Goal: Task Accomplishment & Management: Use online tool/utility

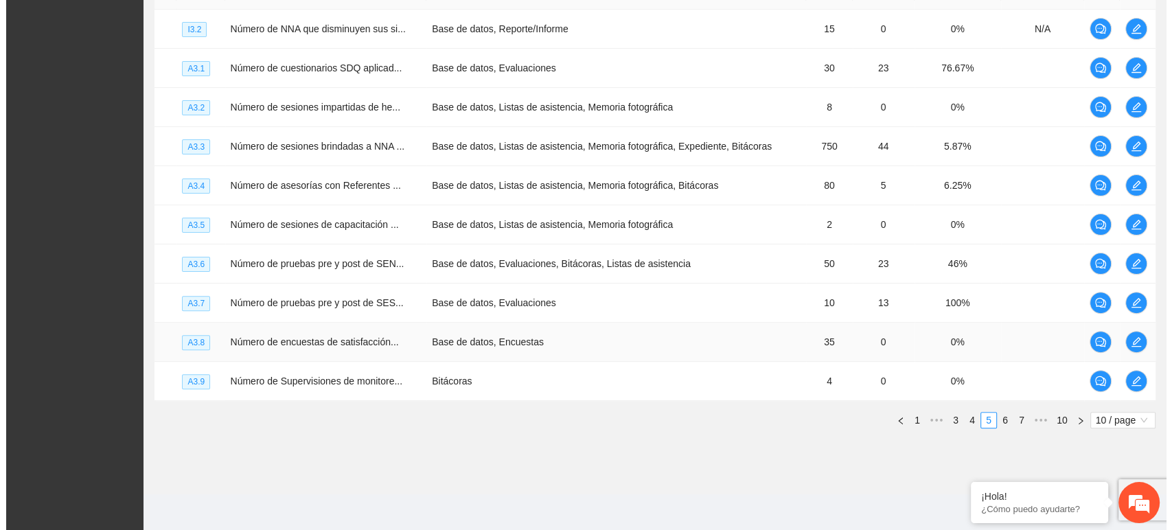
scroll to position [365, 0]
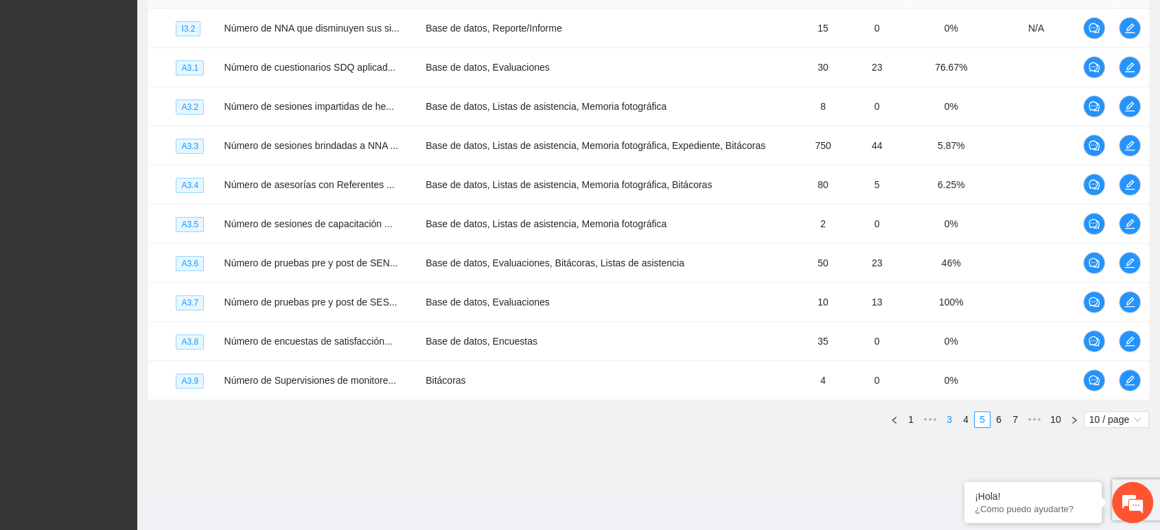
click at [951, 419] on link "3" at bounding box center [949, 419] width 15 height 15
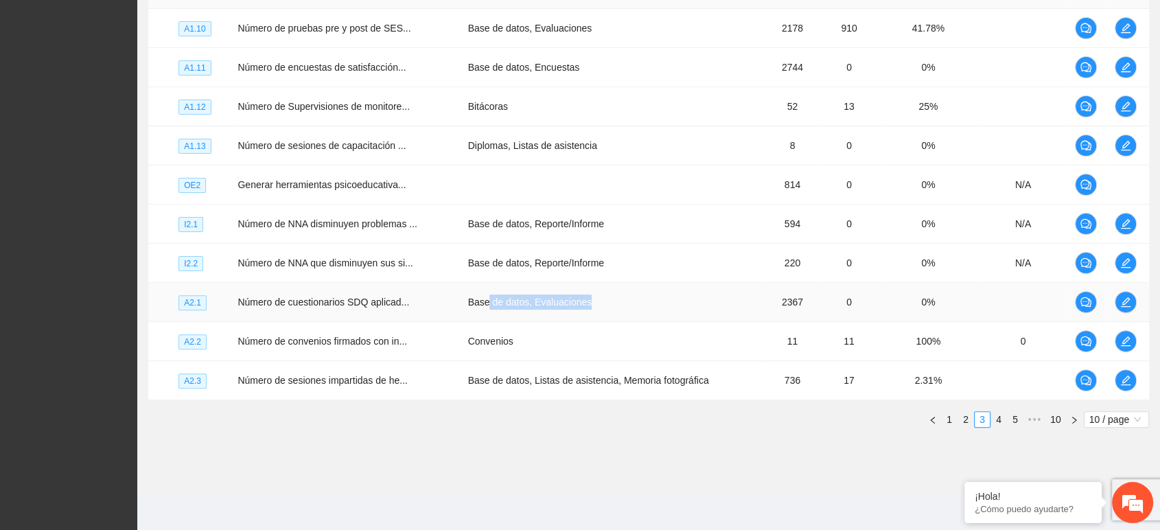
drag, startPoint x: 511, startPoint y: 301, endPoint x: 621, endPoint y: 303, distance: 110.6
click at [624, 302] on td "Base de datos, Evaluaciones" at bounding box center [615, 302] width 304 height 39
drag, startPoint x: 470, startPoint y: 299, endPoint x: 610, endPoint y: 308, distance: 139.7
click at [610, 308] on td "Base de datos, Evaluaciones" at bounding box center [615, 302] width 304 height 39
click at [1121, 297] on icon "edit" at bounding box center [1125, 302] width 11 height 11
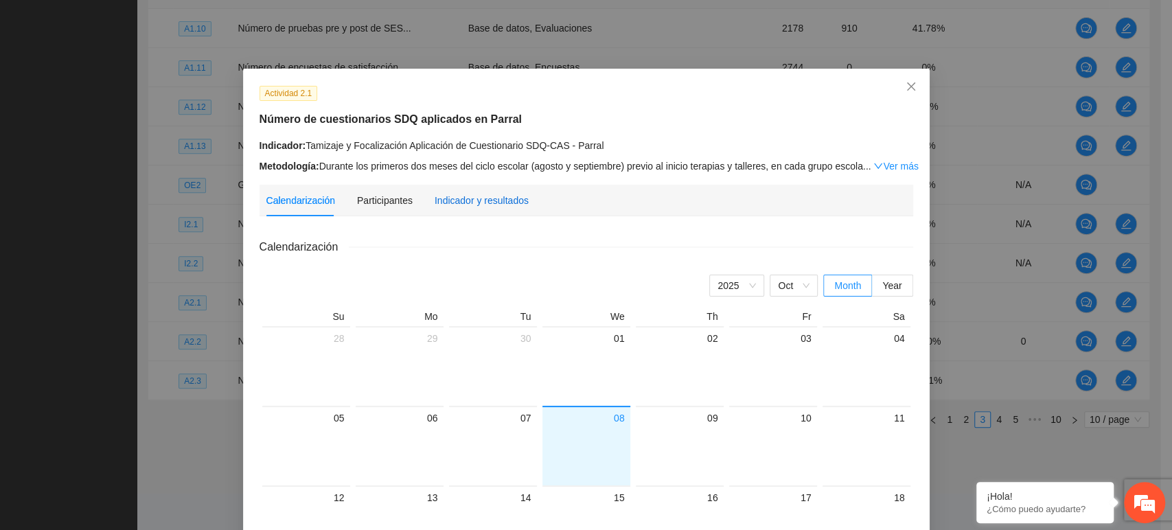
click at [502, 202] on div "Indicador y resultados" at bounding box center [482, 200] width 94 height 15
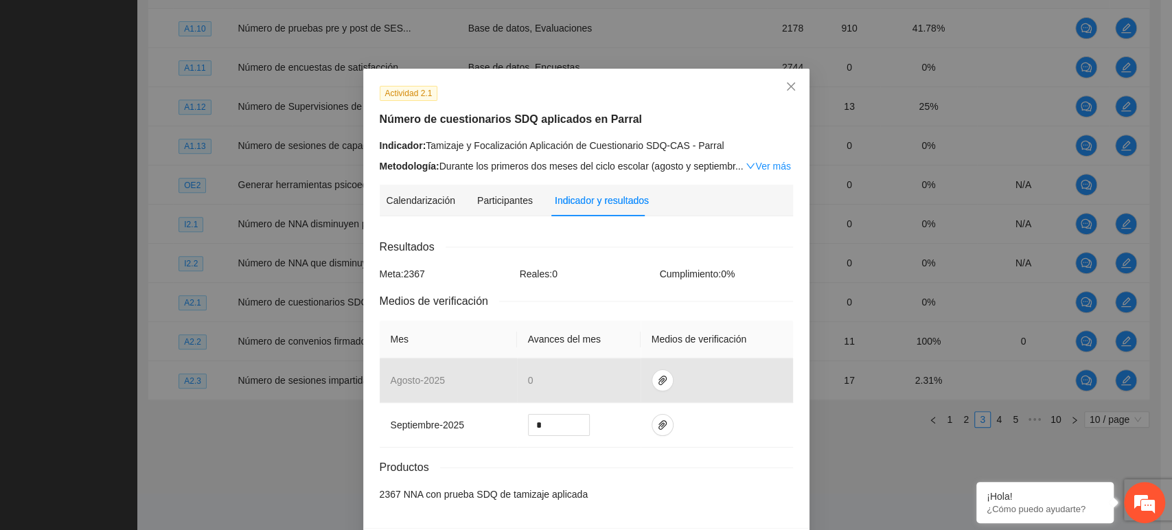
scroll to position [49, 0]
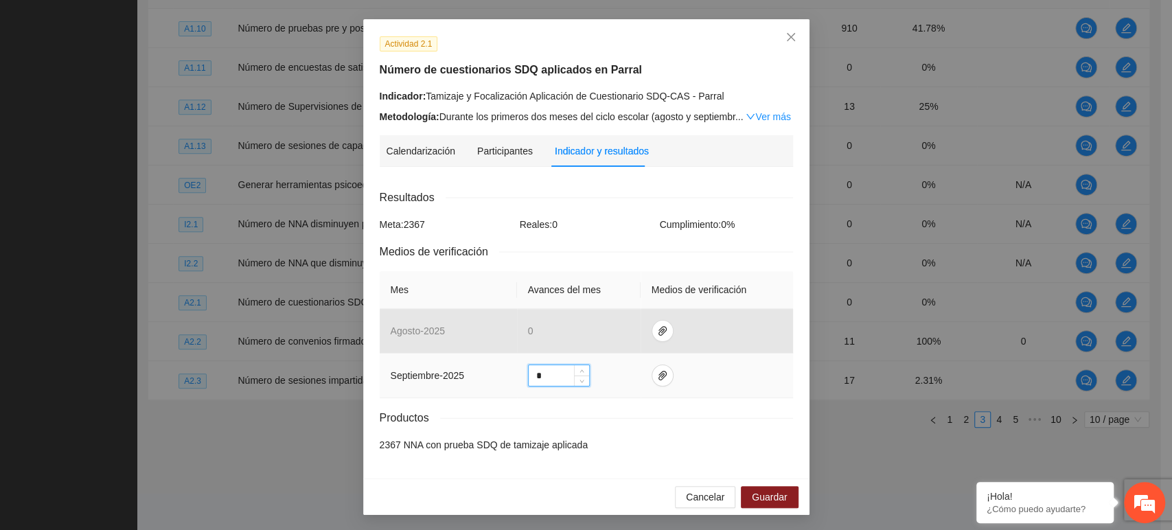
drag, startPoint x: 560, startPoint y: 373, endPoint x: 516, endPoint y: 384, distance: 46.0
click at [517, 384] on td "*" at bounding box center [579, 376] width 124 height 45
type input "****"
click at [612, 427] on div "Resultados Meta: 2367 Reales: 2159 Cumplimiento: 91.21 % Medios de verificación…" at bounding box center [586, 321] width 413 height 264
click at [482, 416] on div "Productos" at bounding box center [586, 417] width 413 height 17
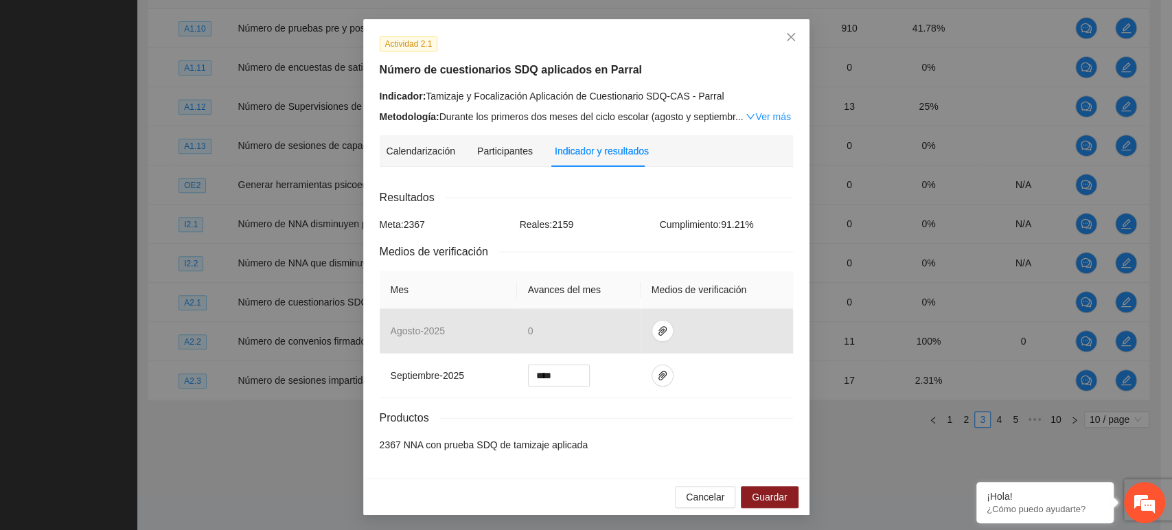
click at [496, 423] on div "Productos" at bounding box center [586, 417] width 413 height 17
click at [541, 419] on div "Productos" at bounding box center [586, 417] width 413 height 17
click at [657, 371] on icon "paper-clip" at bounding box center [662, 375] width 11 height 11
click at [603, 332] on span "Adjuntar documento" at bounding box center [620, 331] width 86 height 15
click at [752, 496] on span "Guardar" at bounding box center [769, 497] width 35 height 15
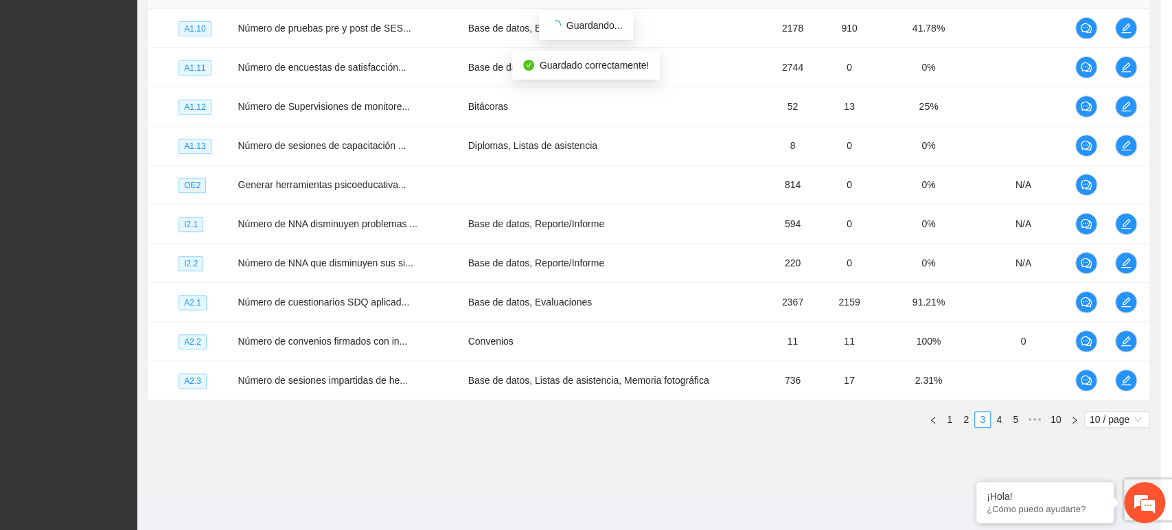
scroll to position [0, 0]
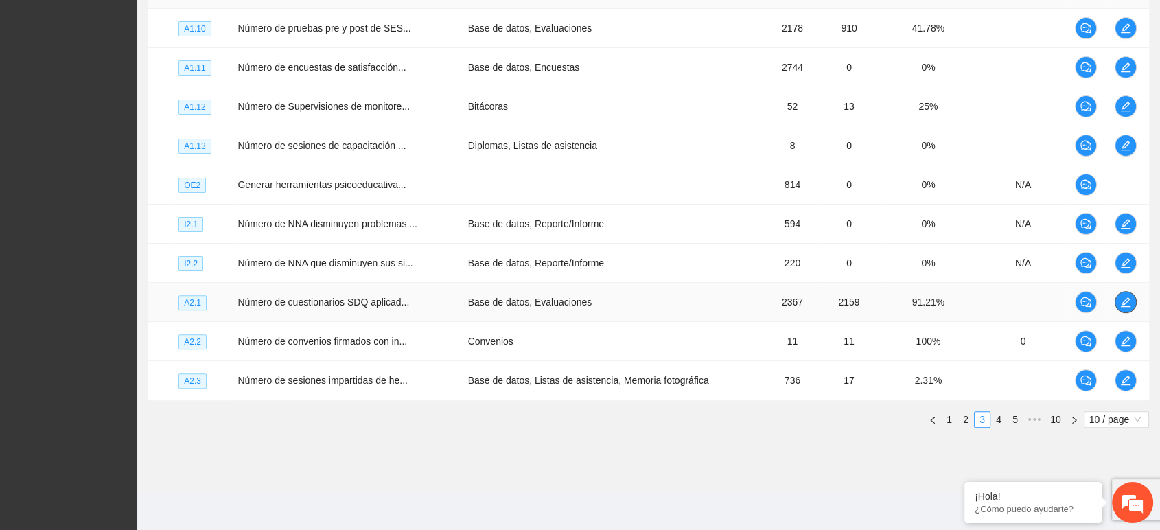
click at [1120, 299] on span "edit" at bounding box center [1126, 302] width 21 height 11
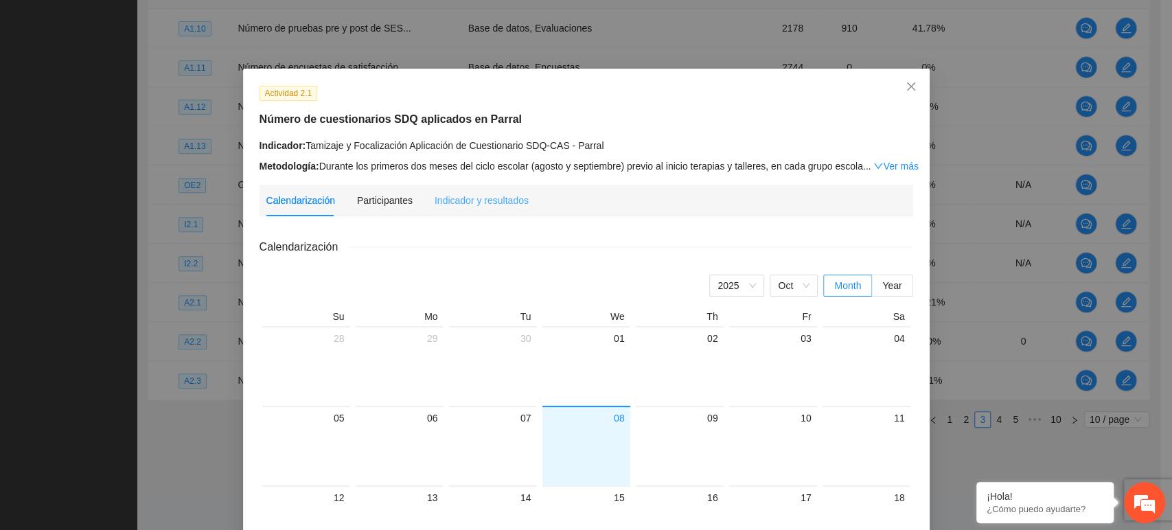
click at [489, 208] on div "Indicador y resultados" at bounding box center [482, 201] width 94 height 32
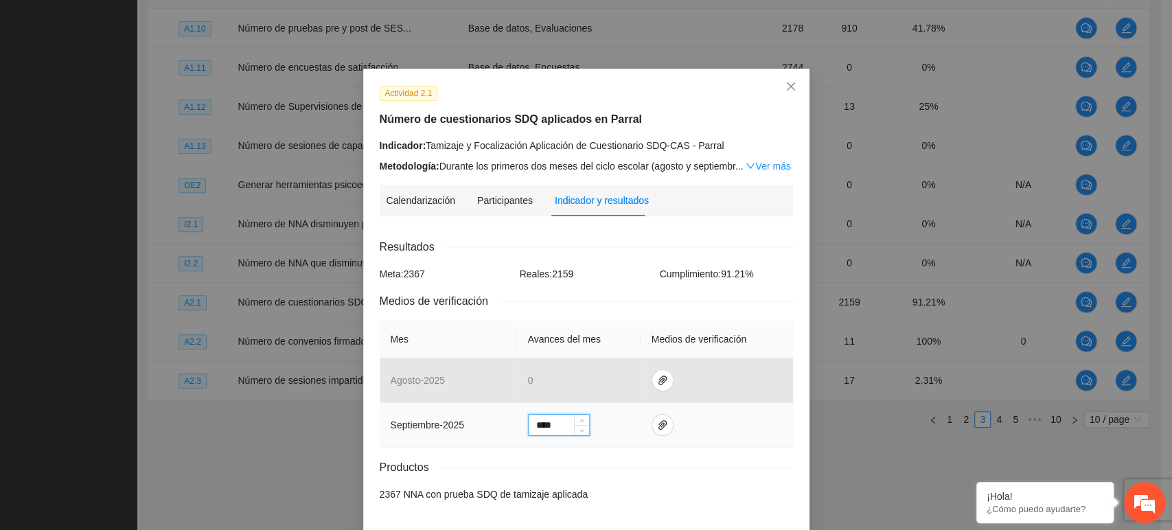
click at [564, 424] on input "****" at bounding box center [559, 425] width 60 height 21
type input "****"
click at [652, 430] on button "button" at bounding box center [663, 425] width 22 height 22
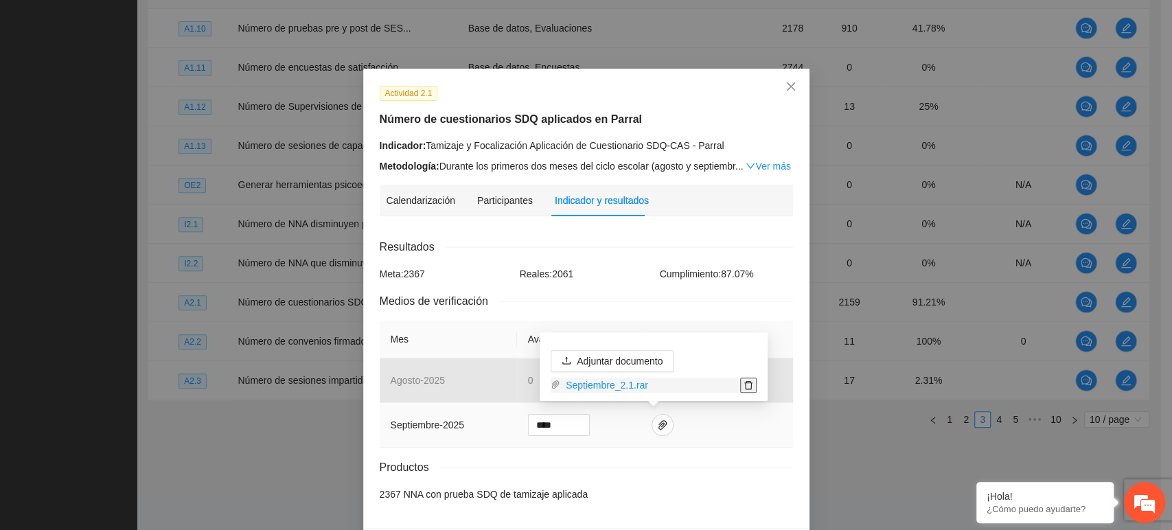
click at [741, 384] on span "delete" at bounding box center [748, 385] width 15 height 10
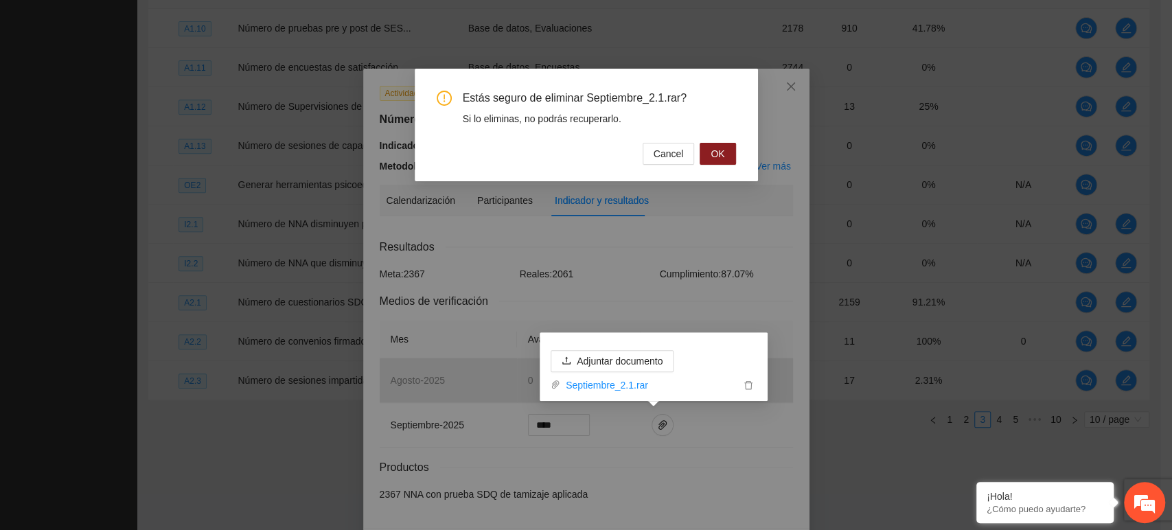
drag, startPoint x: 718, startPoint y: 150, endPoint x: 730, endPoint y: 93, distance: 59.0
click at [719, 150] on span "OK" at bounding box center [718, 153] width 14 height 15
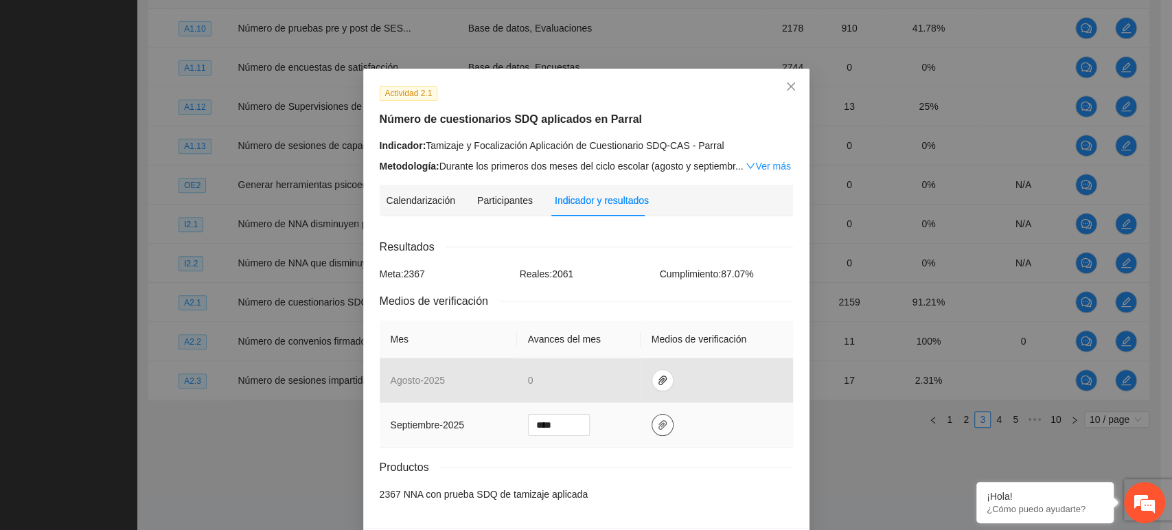
click at [657, 425] on icon "paper-clip" at bounding box center [662, 424] width 11 height 11
click at [643, 382] on span "Adjuntar documento" at bounding box center [620, 381] width 86 height 15
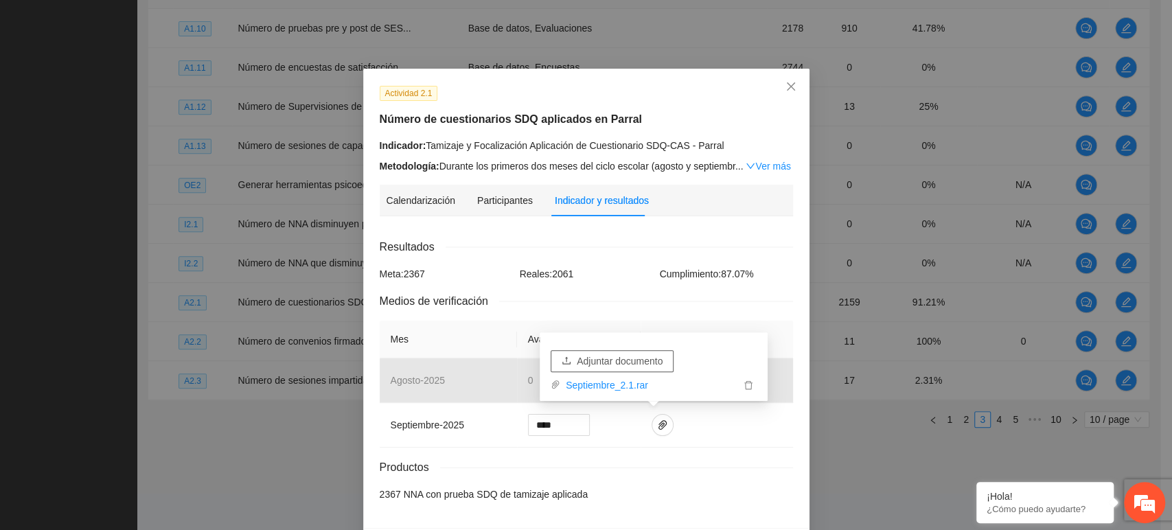
scroll to position [49, 0]
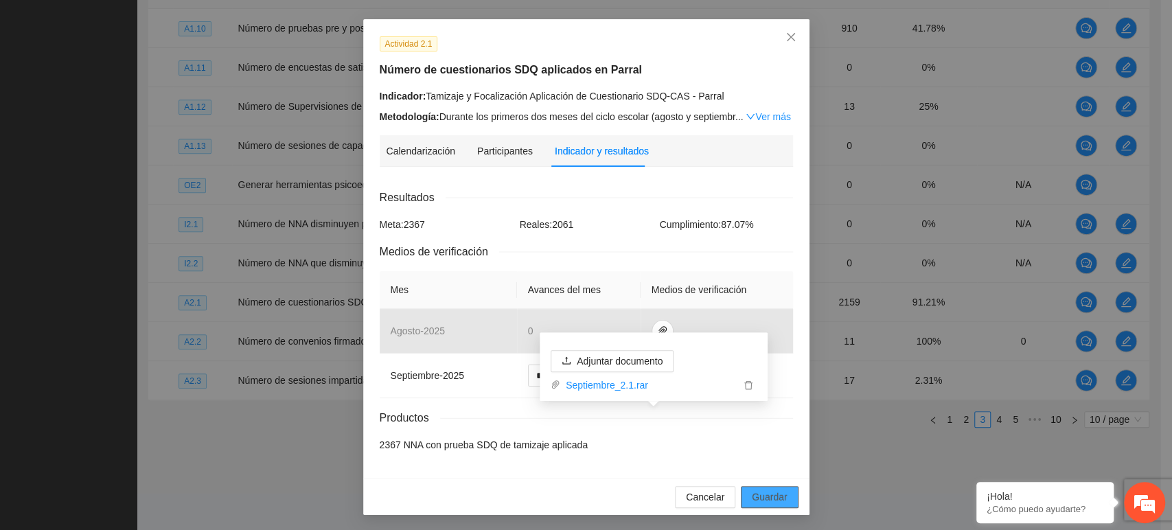
click at [788, 492] on button "Guardar" at bounding box center [769, 497] width 57 height 22
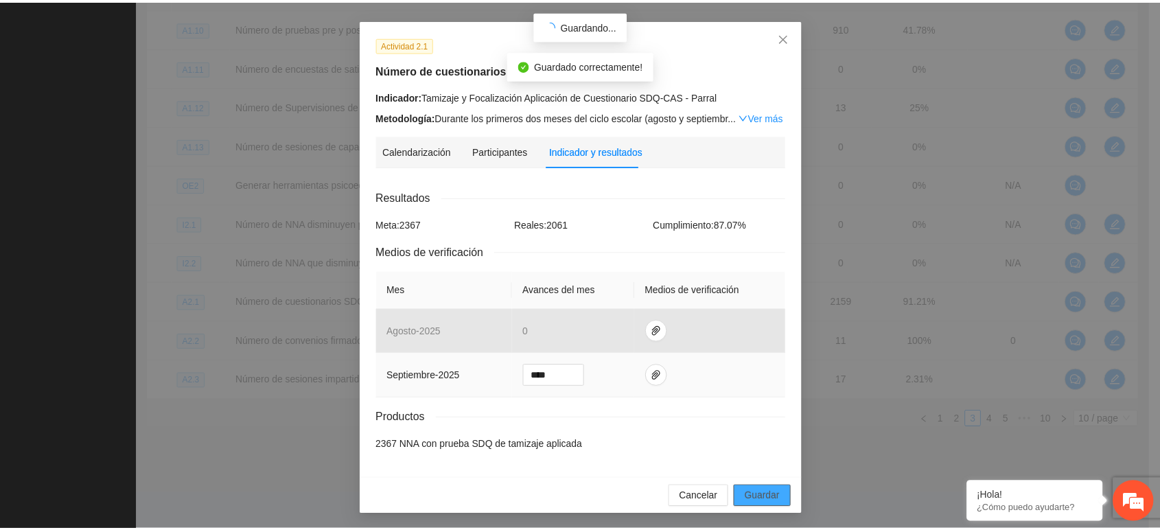
scroll to position [0, 0]
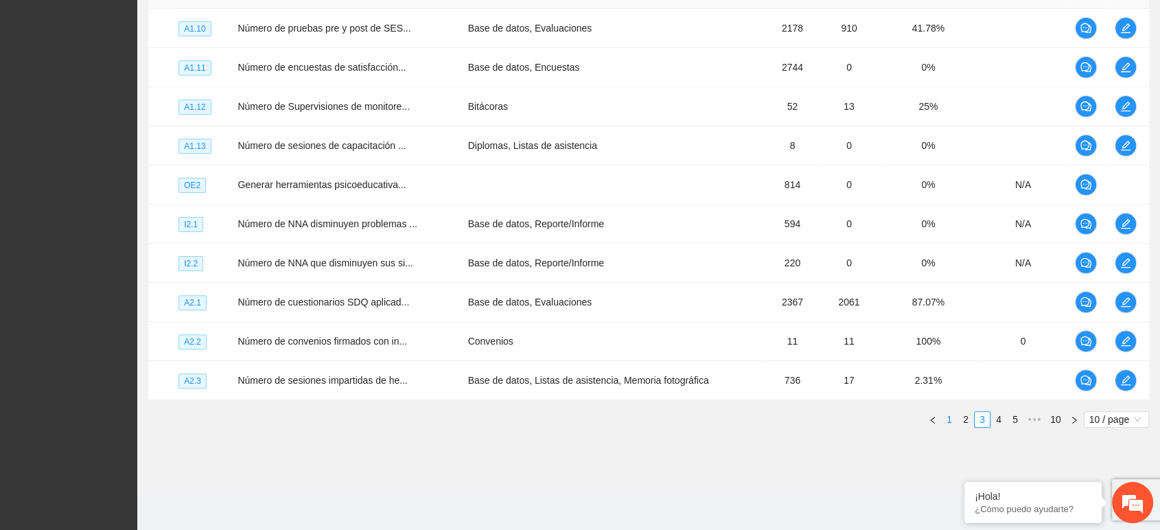
click at [945, 417] on link "1" at bounding box center [949, 419] width 15 height 15
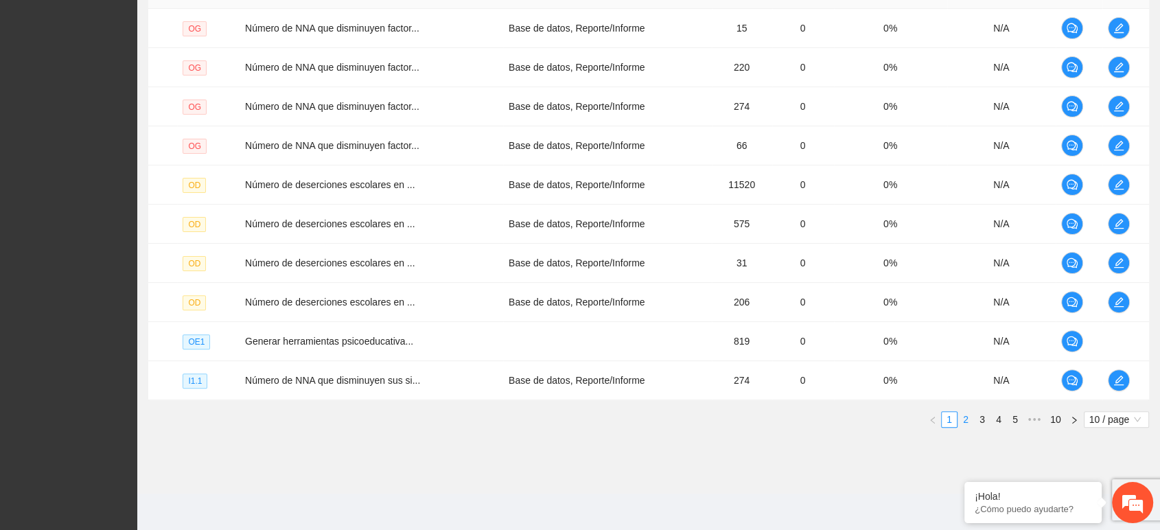
click at [958, 419] on li "2" at bounding box center [966, 419] width 16 height 16
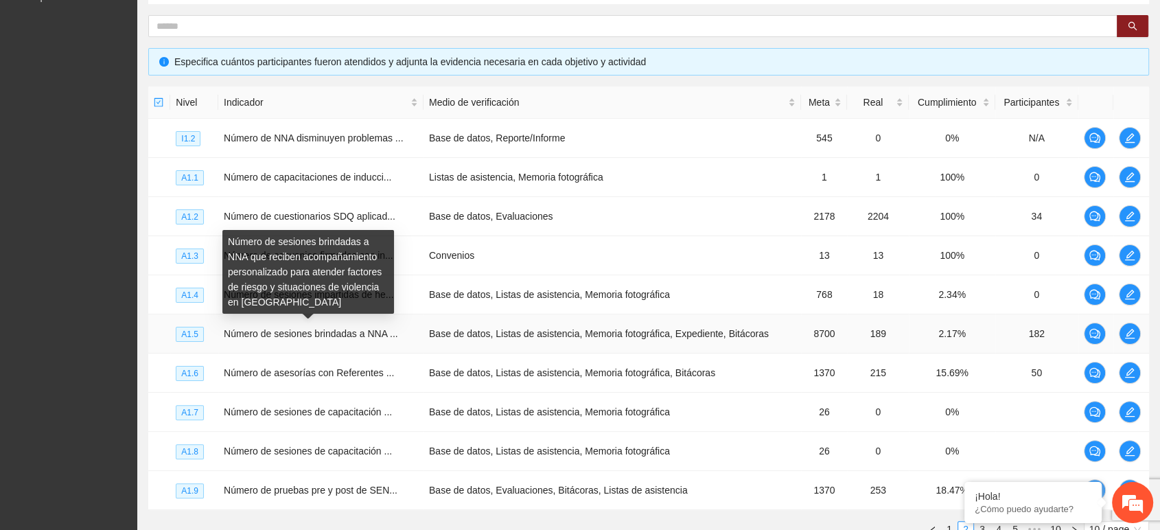
scroll to position [289, 0]
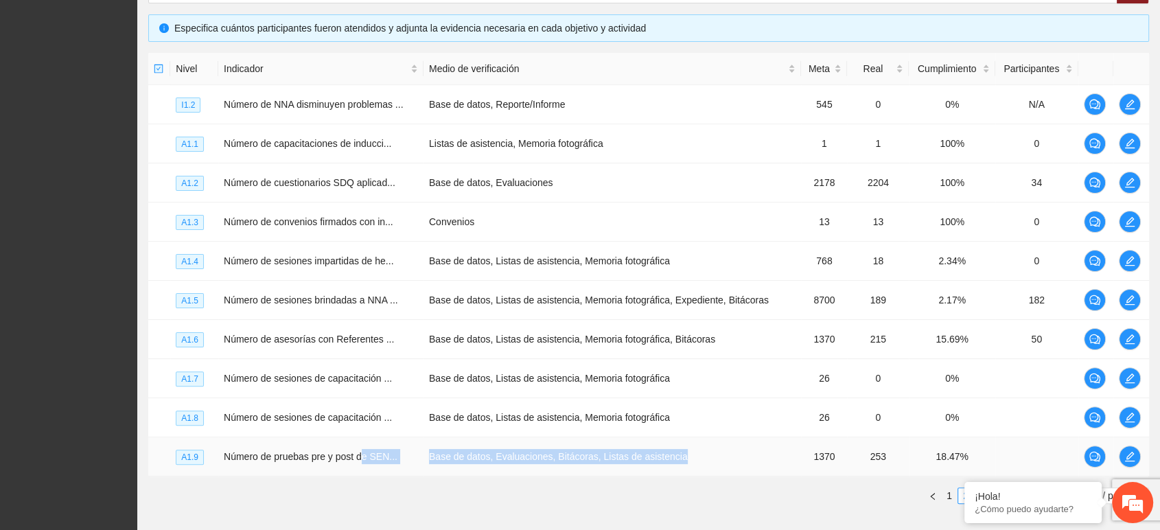
drag, startPoint x: 662, startPoint y: 459, endPoint x: 363, endPoint y: 454, distance: 298.7
click at [363, 454] on tr "A1.9 Número de pruebas pre y post de SEN... Base de datos, Evaluaciones, Bitáco…" at bounding box center [648, 456] width 1001 height 39
click at [463, 487] on ul "1 2 3 4 5 ••• 10 10 / page" at bounding box center [648, 495] width 1001 height 16
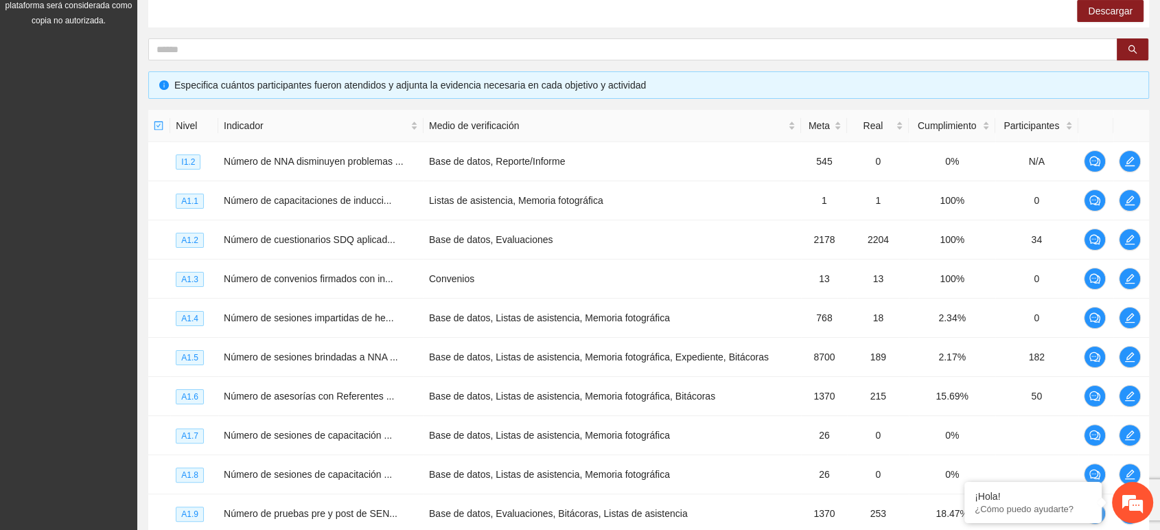
scroll to position [137, 0]
